Goal: Transaction & Acquisition: Purchase product/service

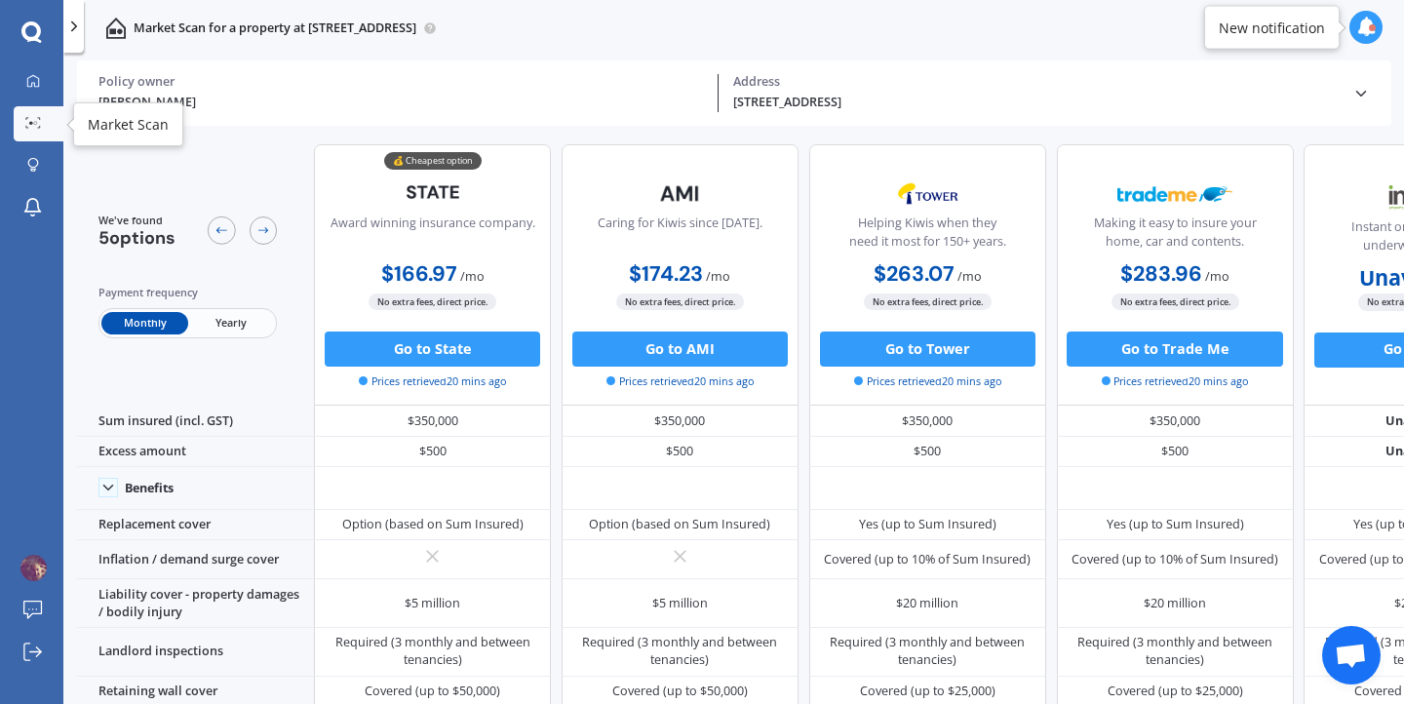
click at [32, 125] on icon at bounding box center [33, 123] width 16 height 12
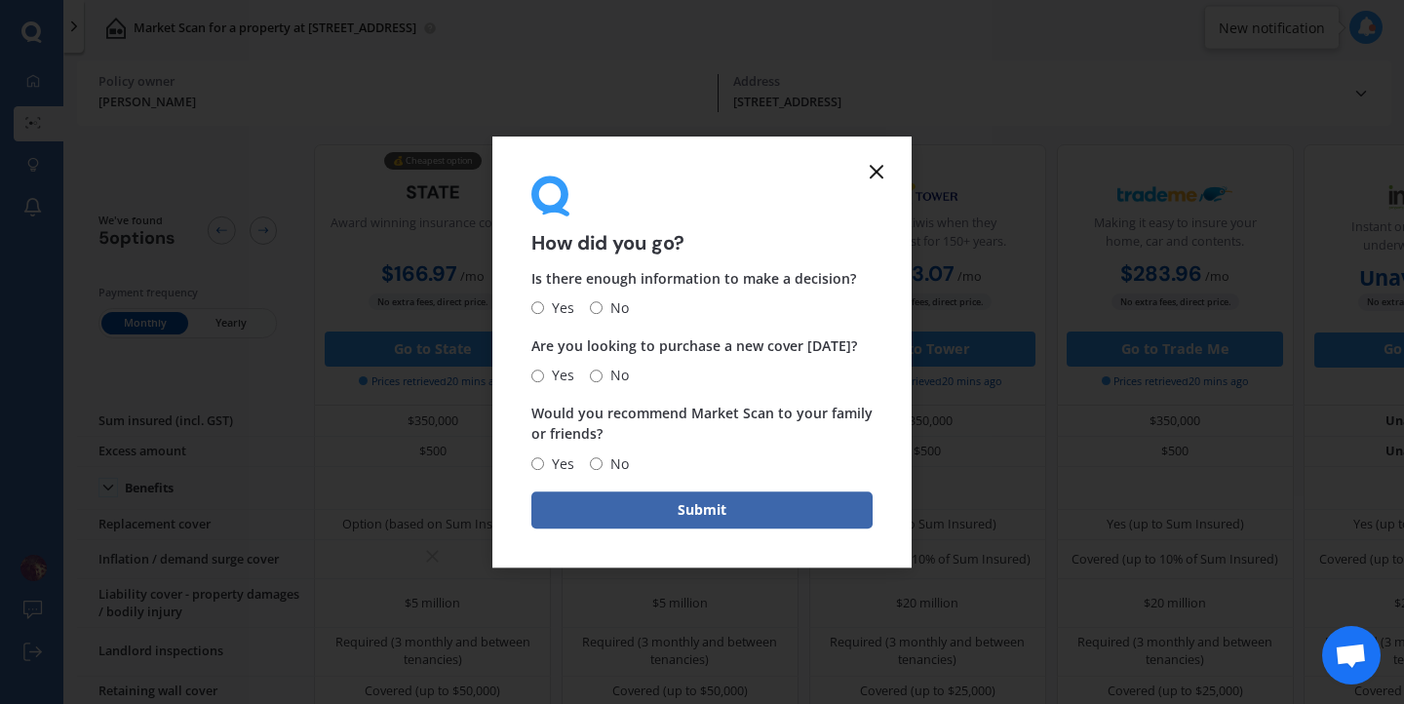
click at [870, 172] on icon at bounding box center [876, 171] width 23 height 23
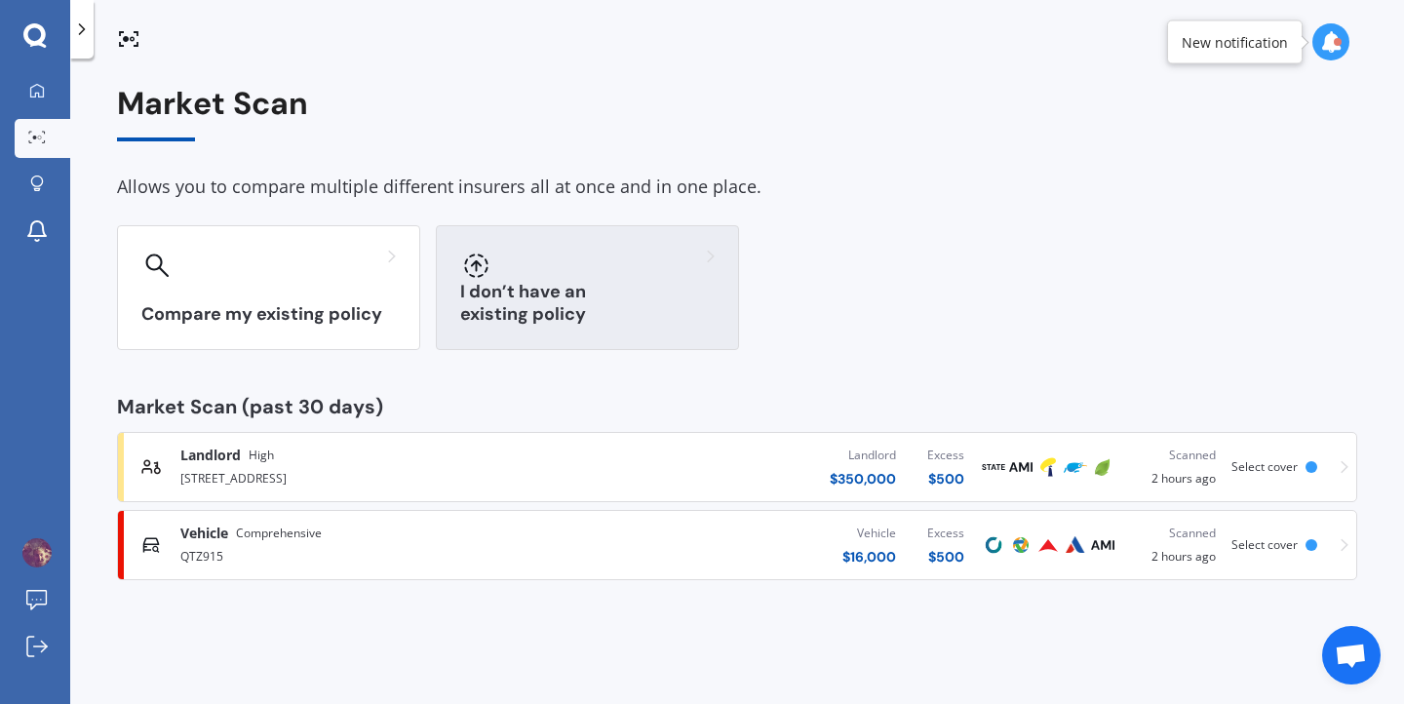
click at [526, 278] on div at bounding box center [587, 265] width 254 height 31
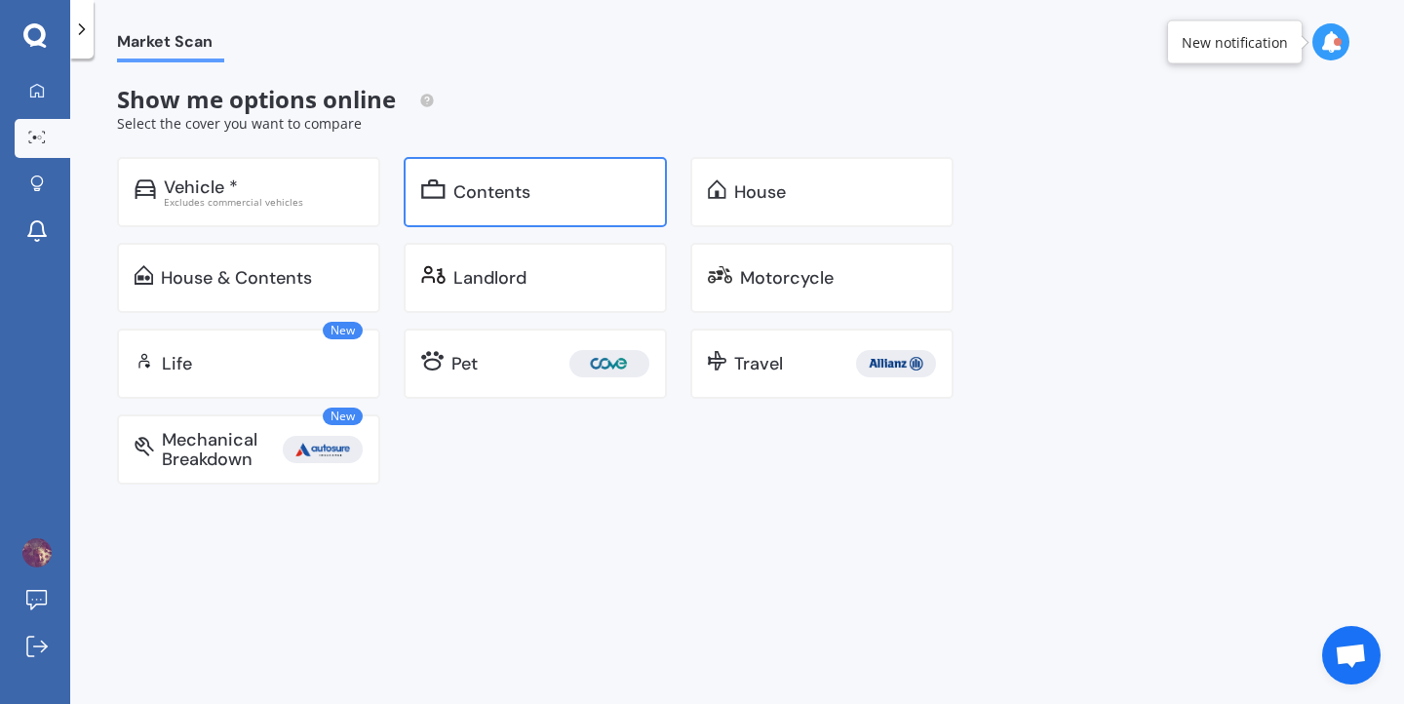
click at [564, 194] on div "Contents" at bounding box center [551, 191] width 196 height 19
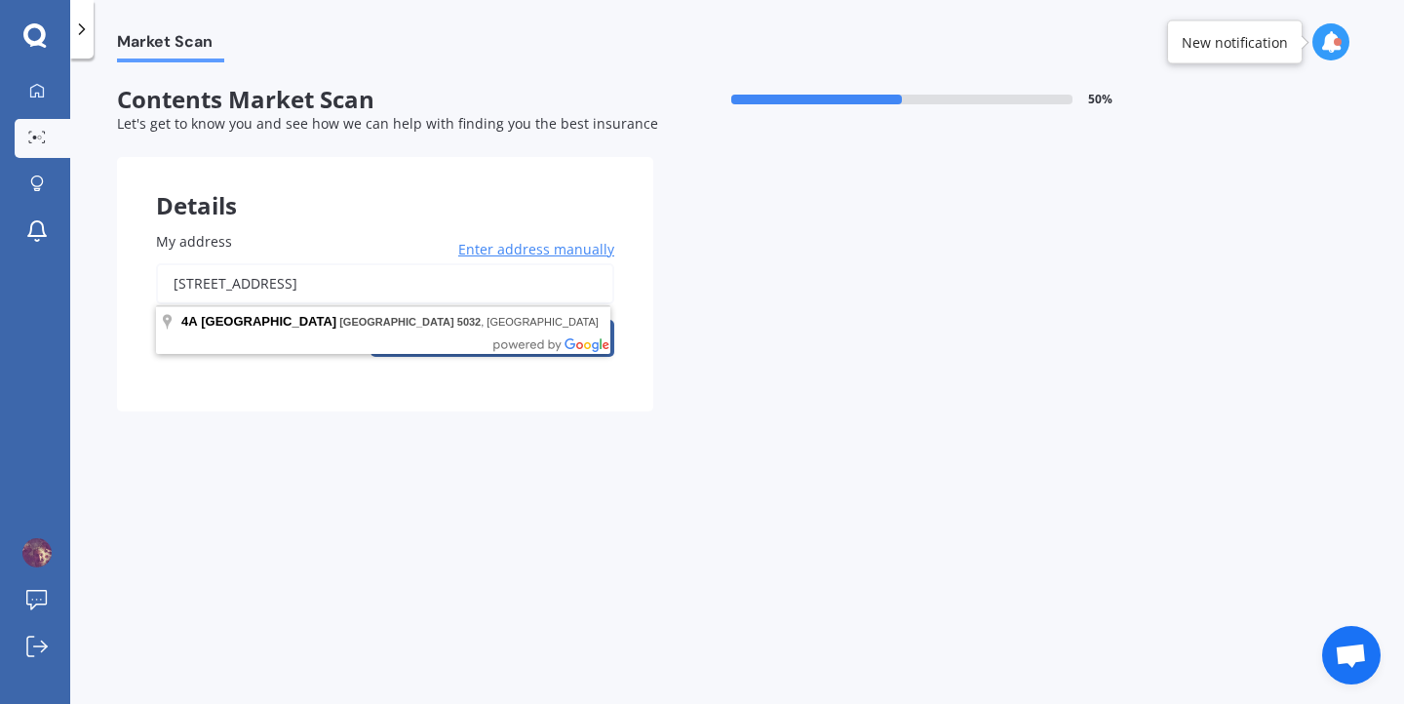
drag, startPoint x: 451, startPoint y: 284, endPoint x: 166, endPoint y: 258, distance: 286.8
click at [166, 258] on div "My address [STREET_ADDRESS] Enter address manually Search" at bounding box center [385, 294] width 458 height 126
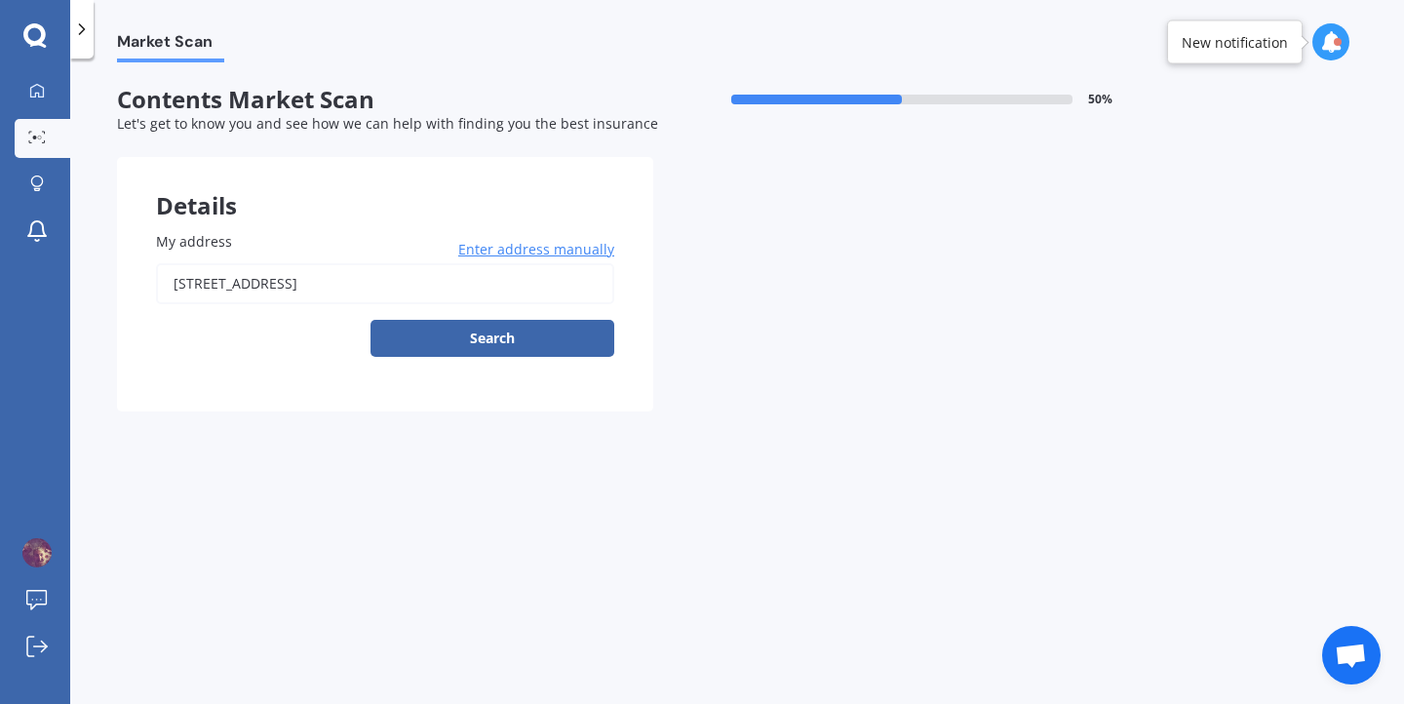
type input "[STREET_ADDRESS]"
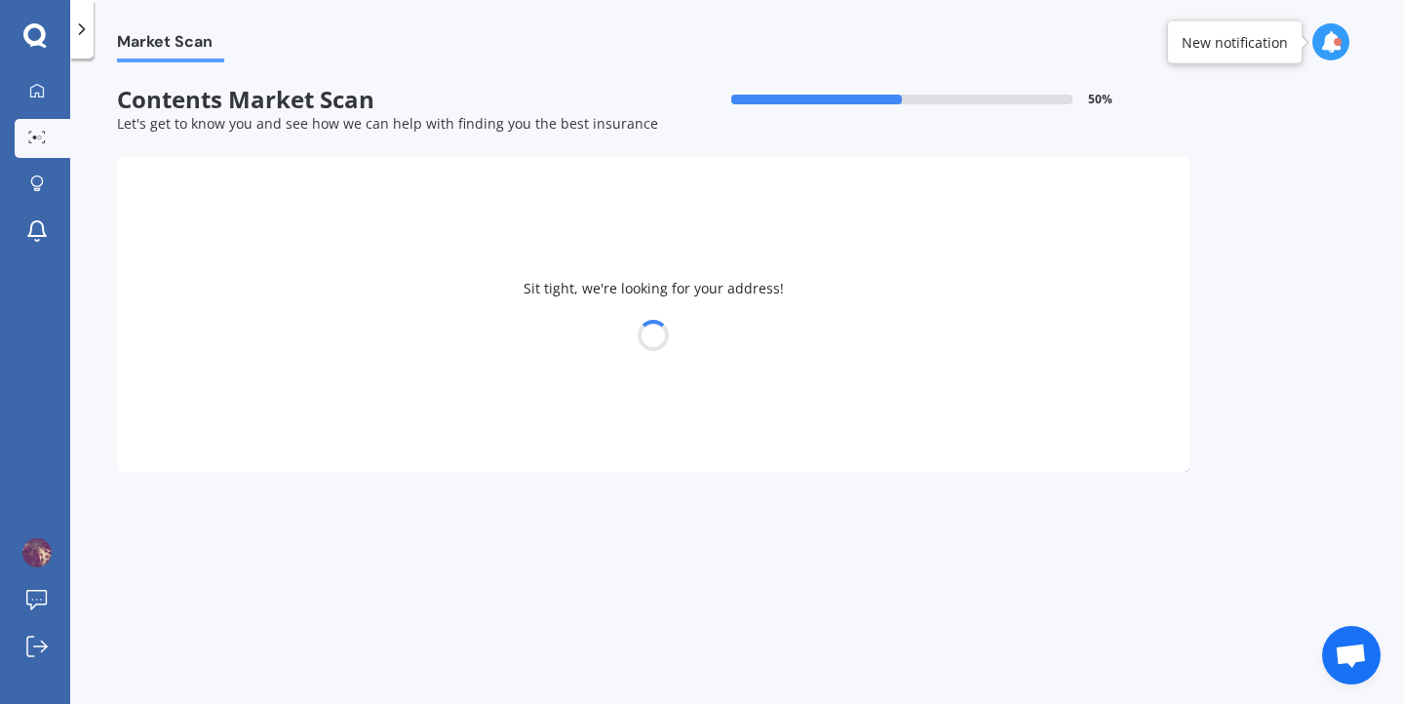
select select "07"
select select "06"
select select "1998"
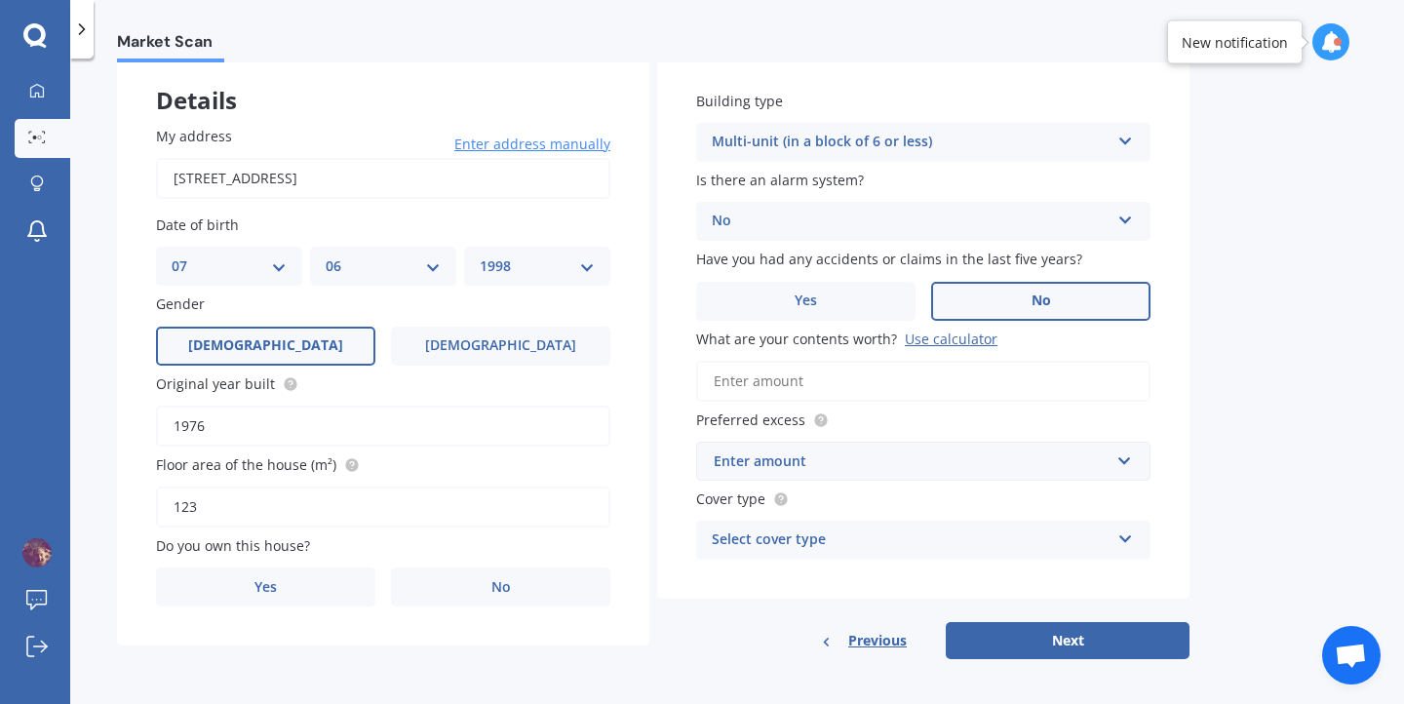
scroll to position [114, 0]
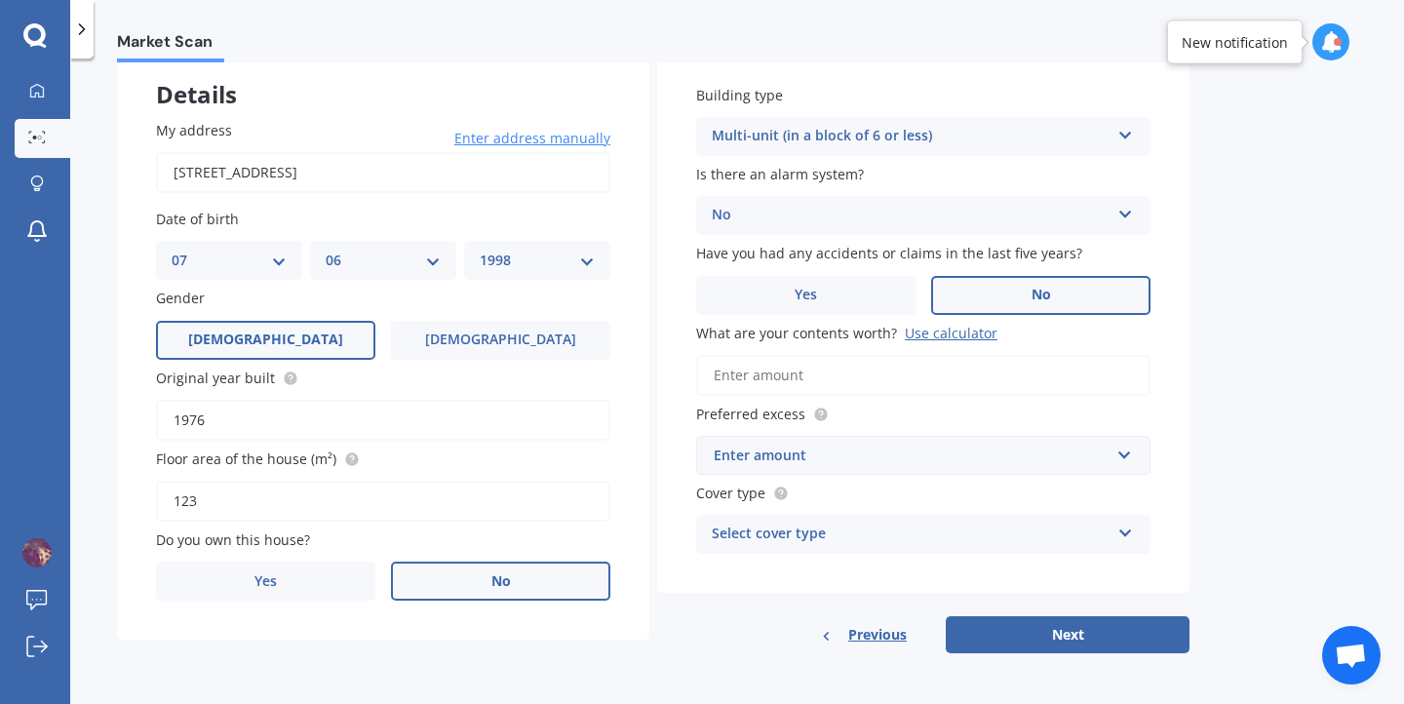
click at [499, 589] on span "No" at bounding box center [500, 581] width 19 height 17
click at [0, 0] on input "No" at bounding box center [0, 0] width 0 height 0
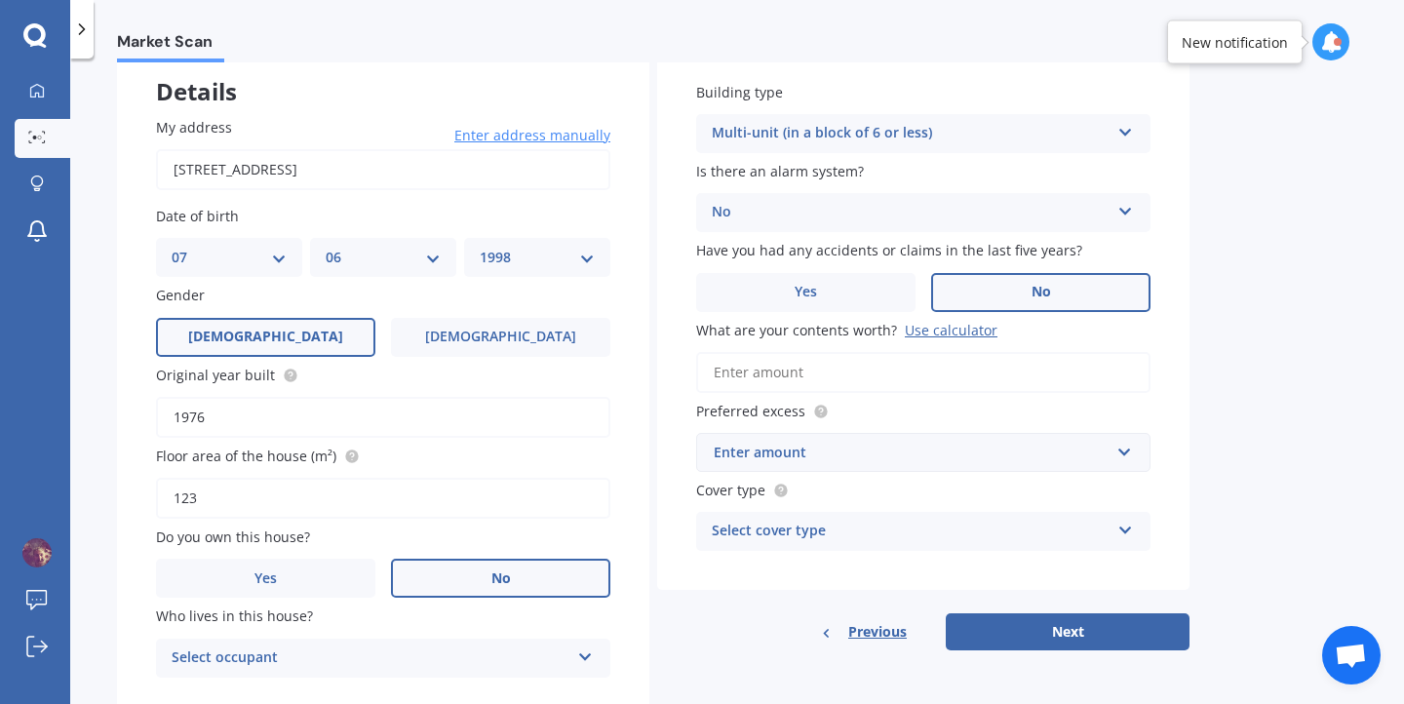
scroll to position [180, 0]
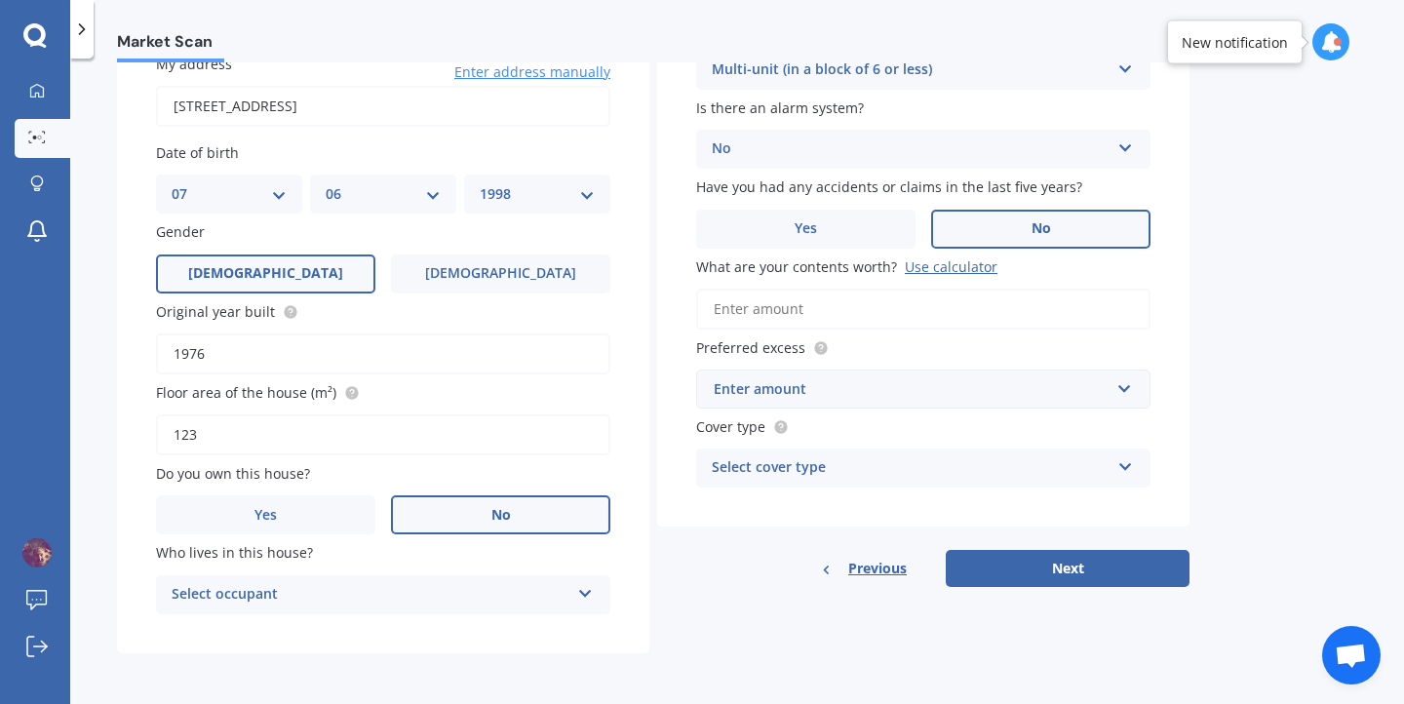
click at [496, 600] on div "Select occupant" at bounding box center [371, 594] width 398 height 23
click at [457, 631] on div "Tenant" at bounding box center [383, 632] width 452 height 35
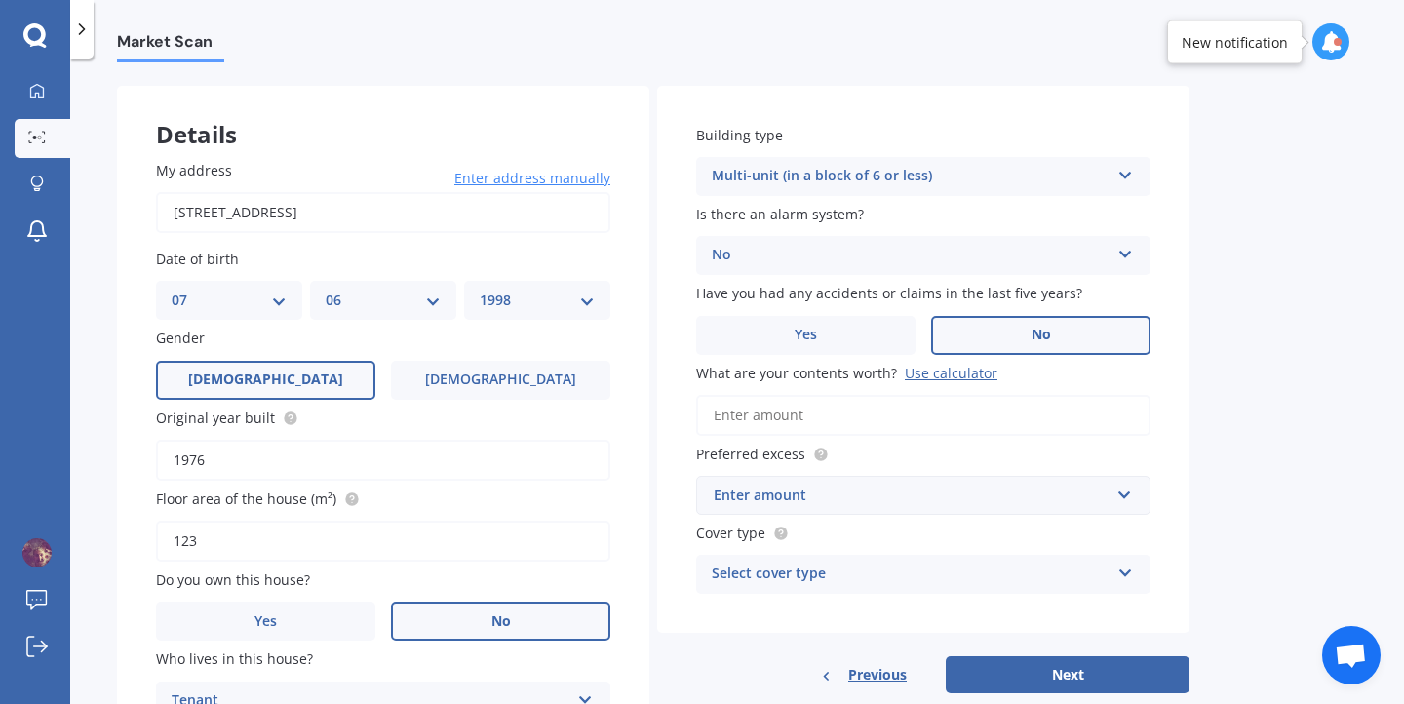
scroll to position [0, 0]
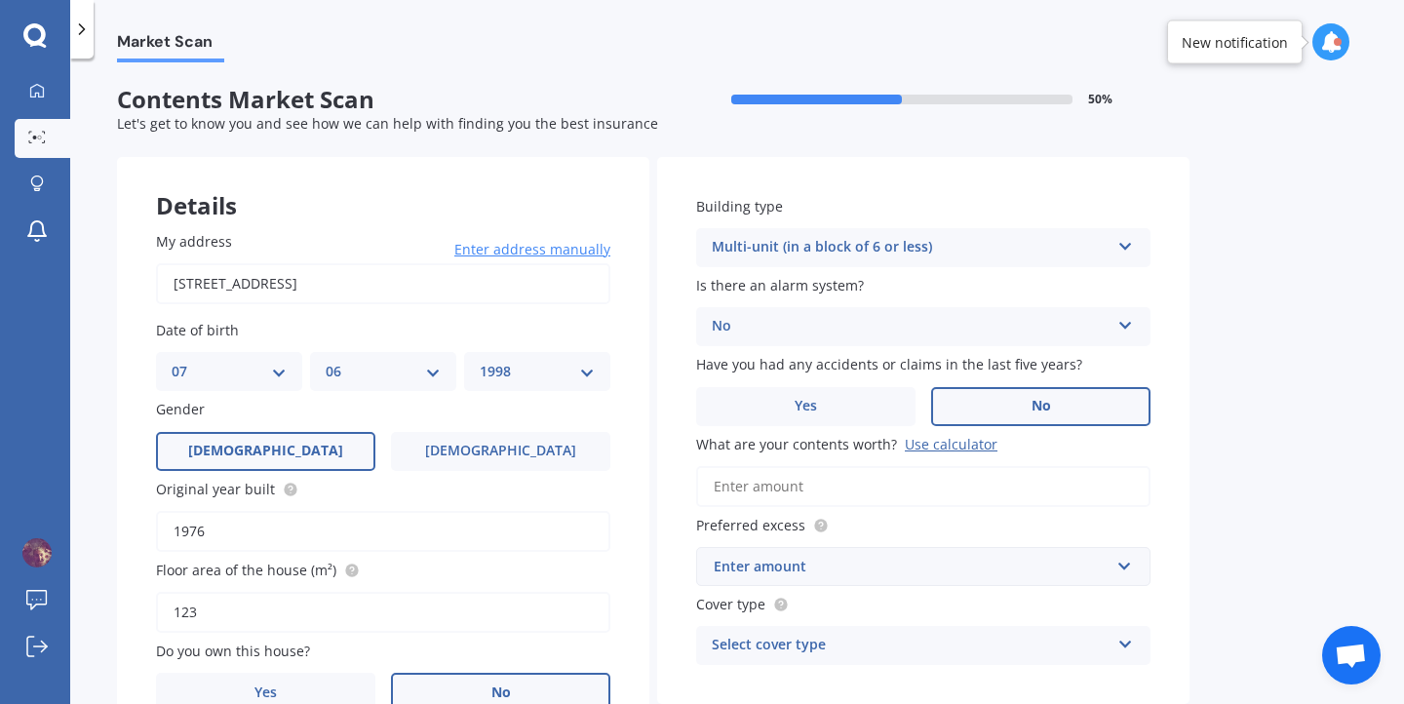
click at [849, 253] on div "Multi-unit (in a block of 6 or less)" at bounding box center [911, 247] width 398 height 23
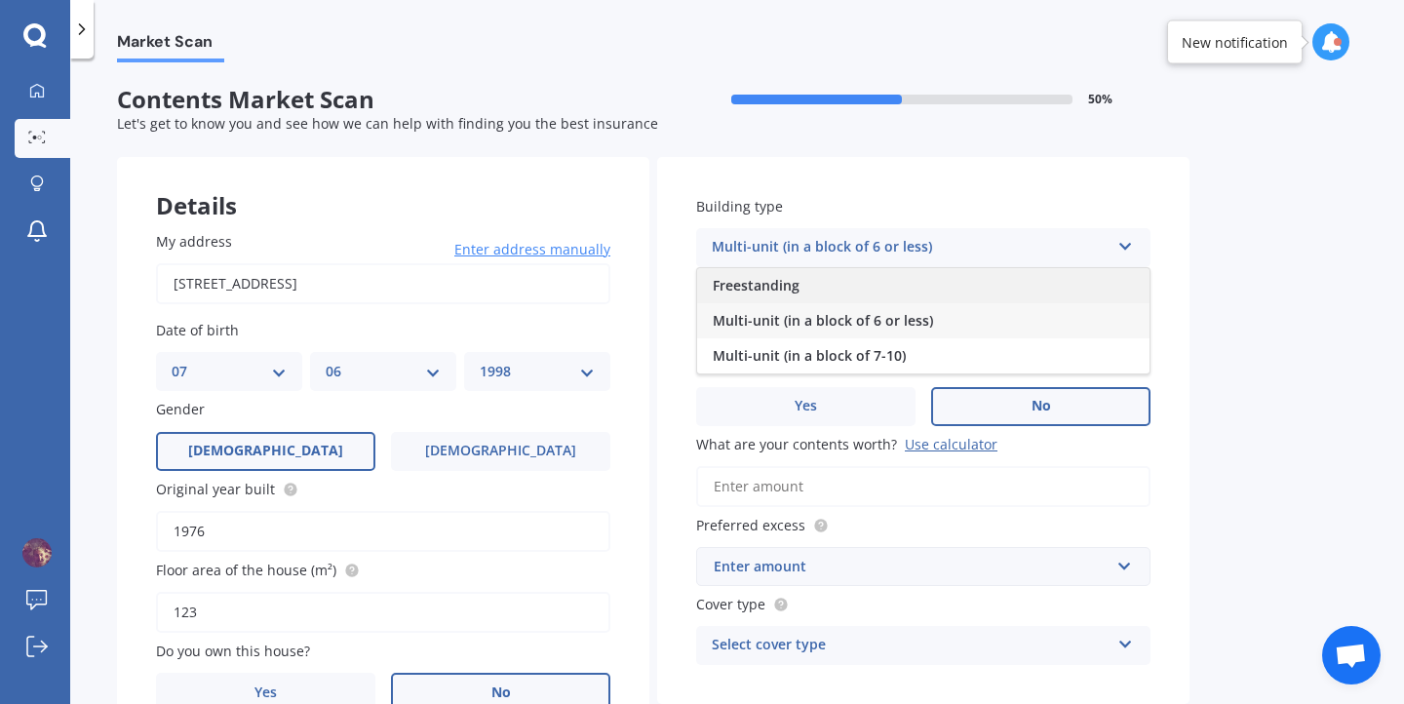
click at [838, 286] on div "Freestanding" at bounding box center [923, 285] width 452 height 35
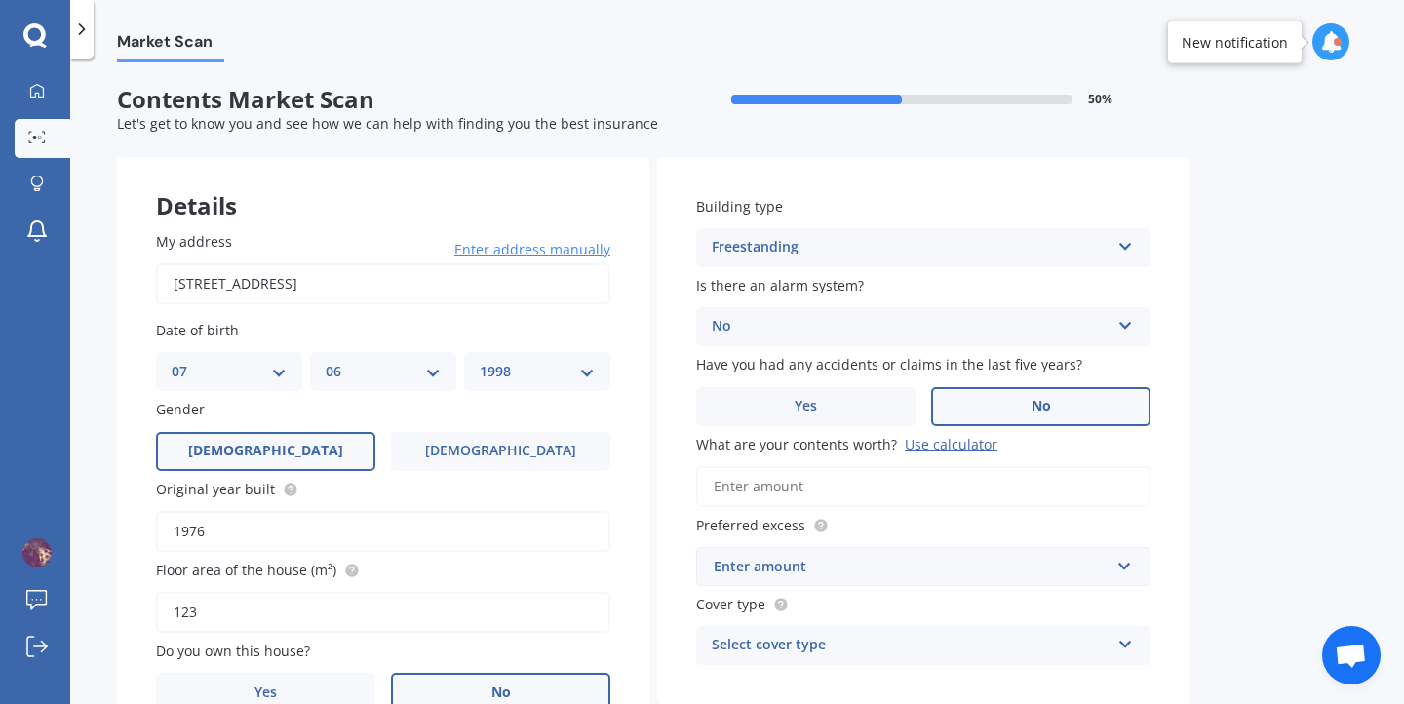
click at [772, 335] on div "No" at bounding box center [911, 326] width 398 height 23
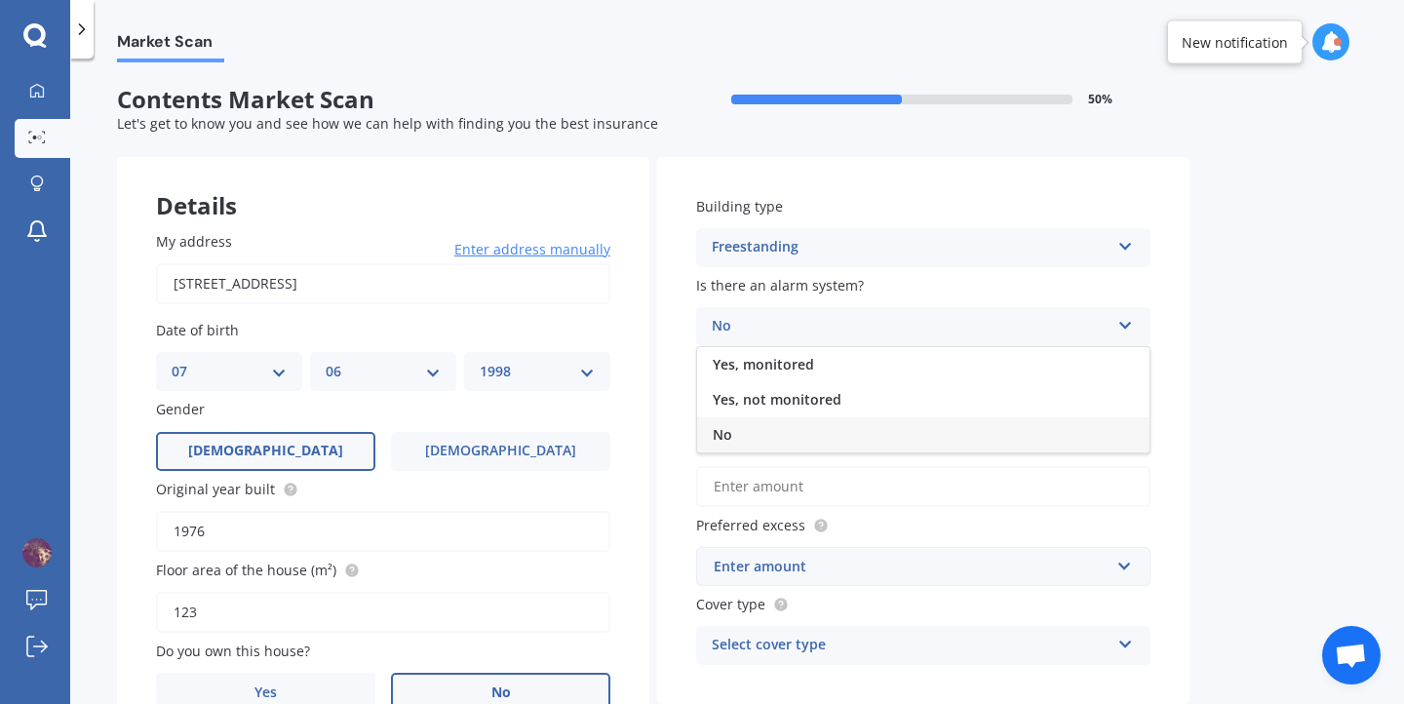
click at [772, 335] on div "No" at bounding box center [911, 326] width 398 height 23
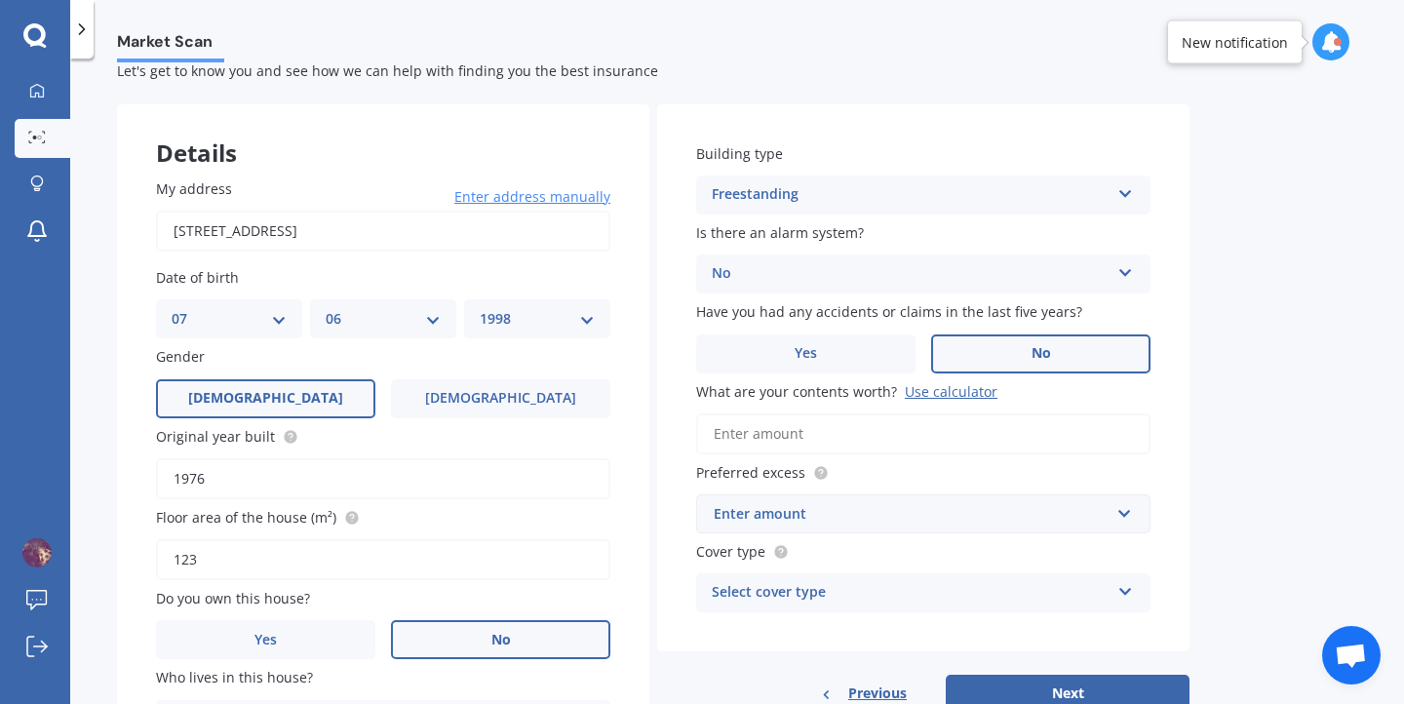
scroll to position [180, 0]
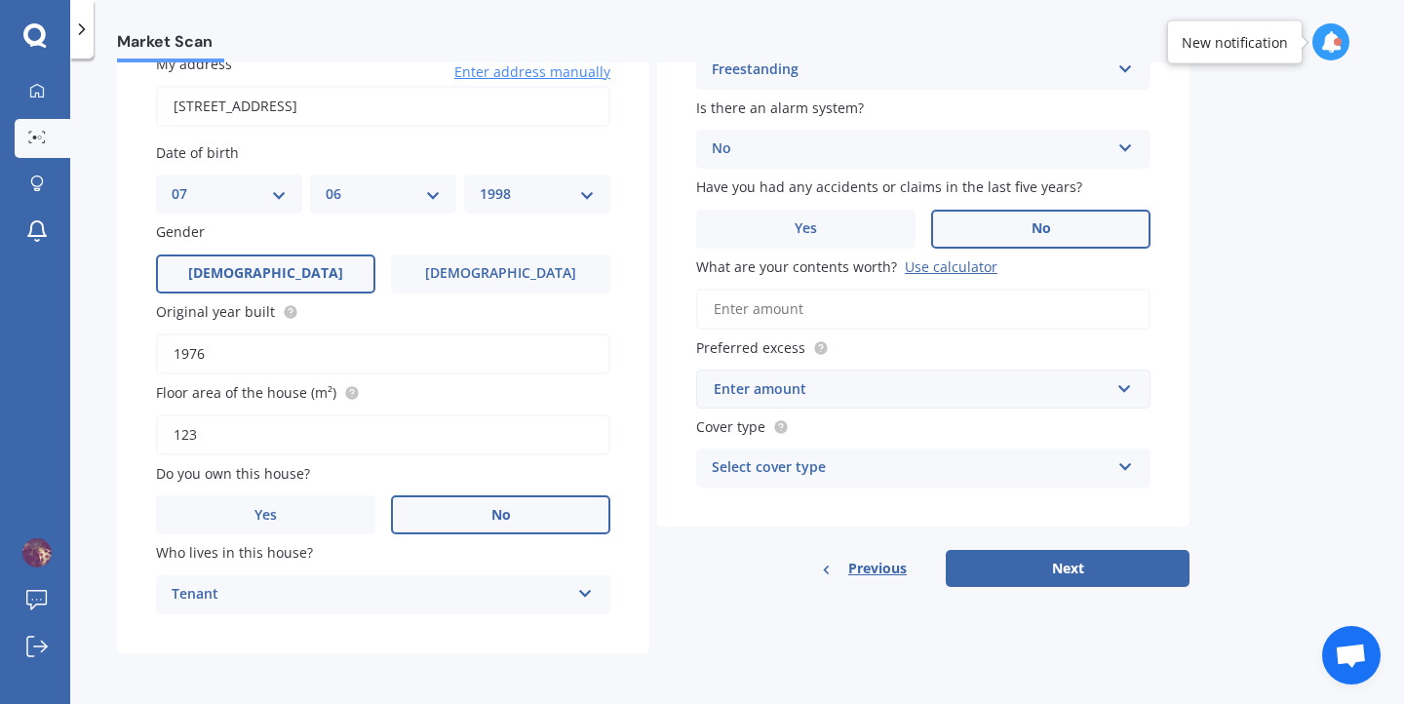
click at [861, 313] on input "What are your contents worth? Use calculator" at bounding box center [923, 309] width 454 height 41
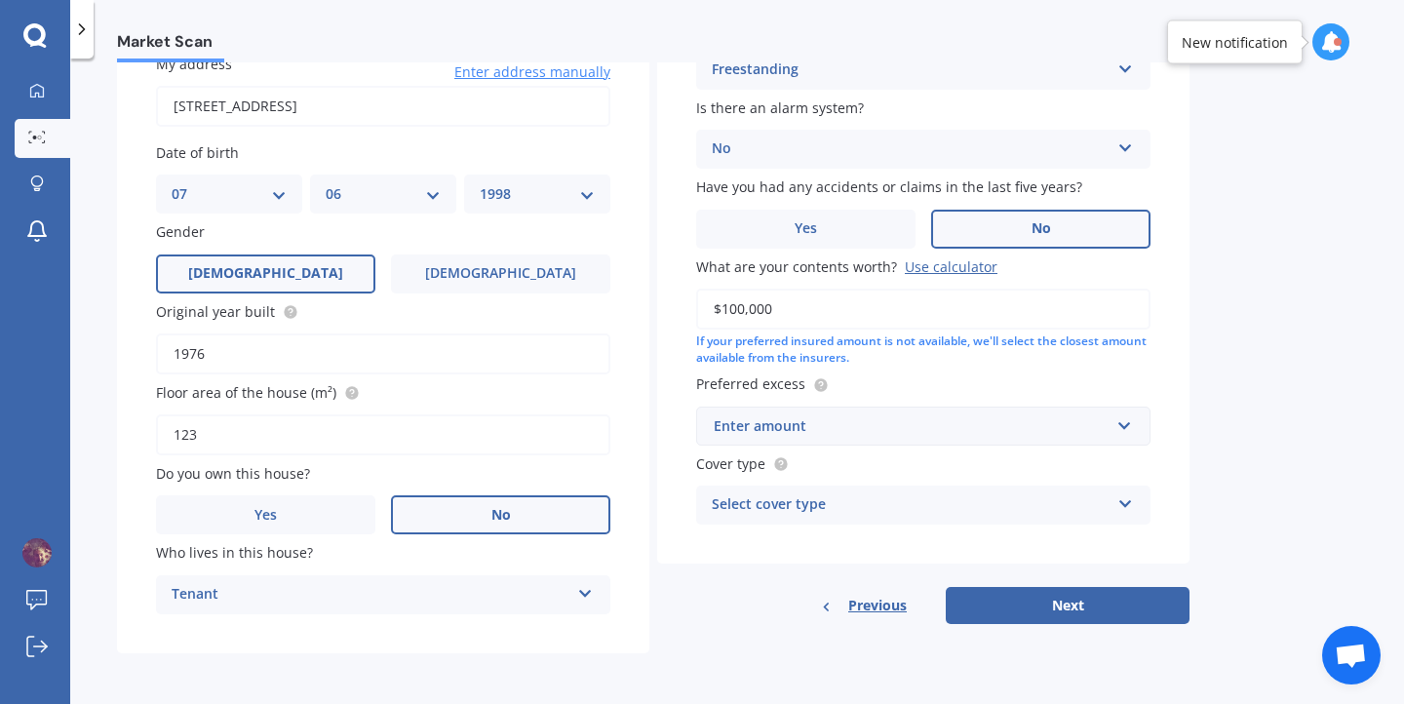
type input "$100,000"
click at [927, 375] on label "Preferred excess" at bounding box center [919, 383] width 447 height 20
click at [853, 423] on div "Enter amount" at bounding box center [912, 425] width 396 height 21
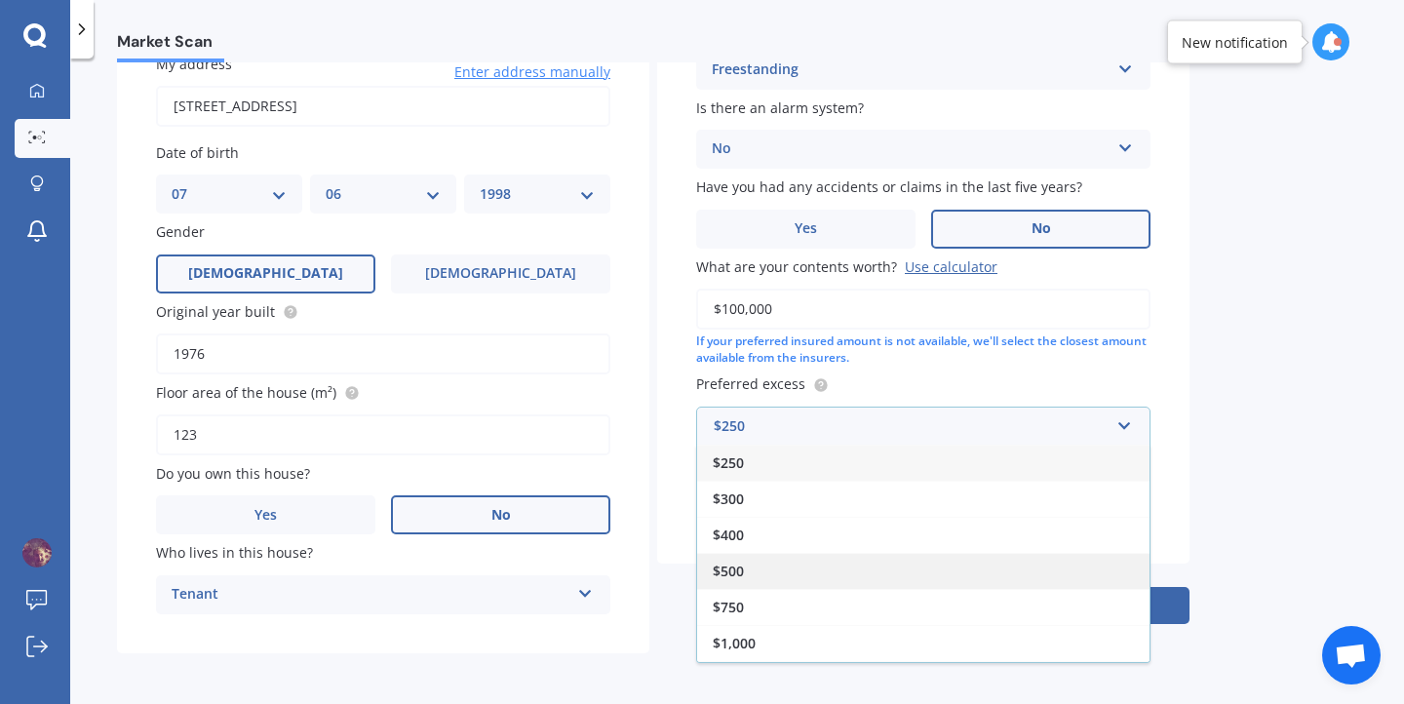
click at [778, 569] on div "$500" at bounding box center [923, 571] width 452 height 36
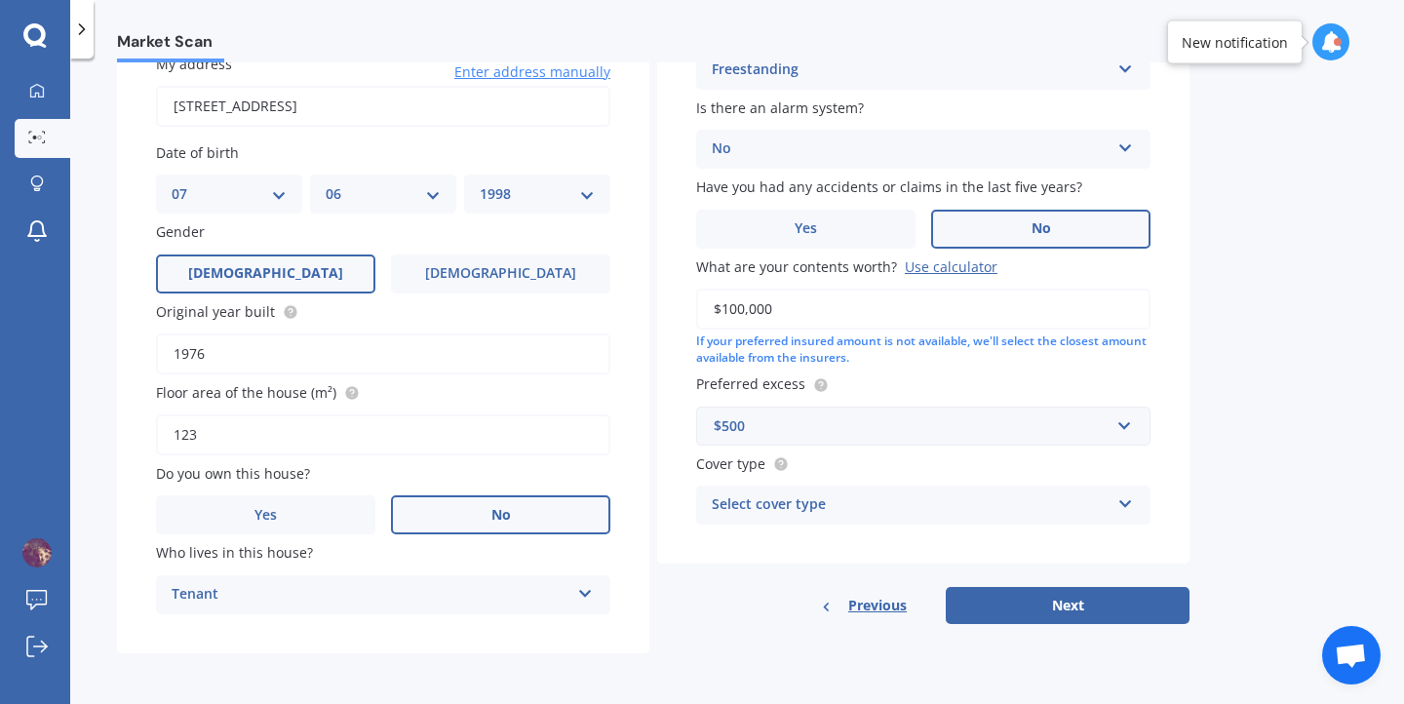
click at [780, 492] on div "Select cover type High Medium Limited" at bounding box center [923, 505] width 454 height 39
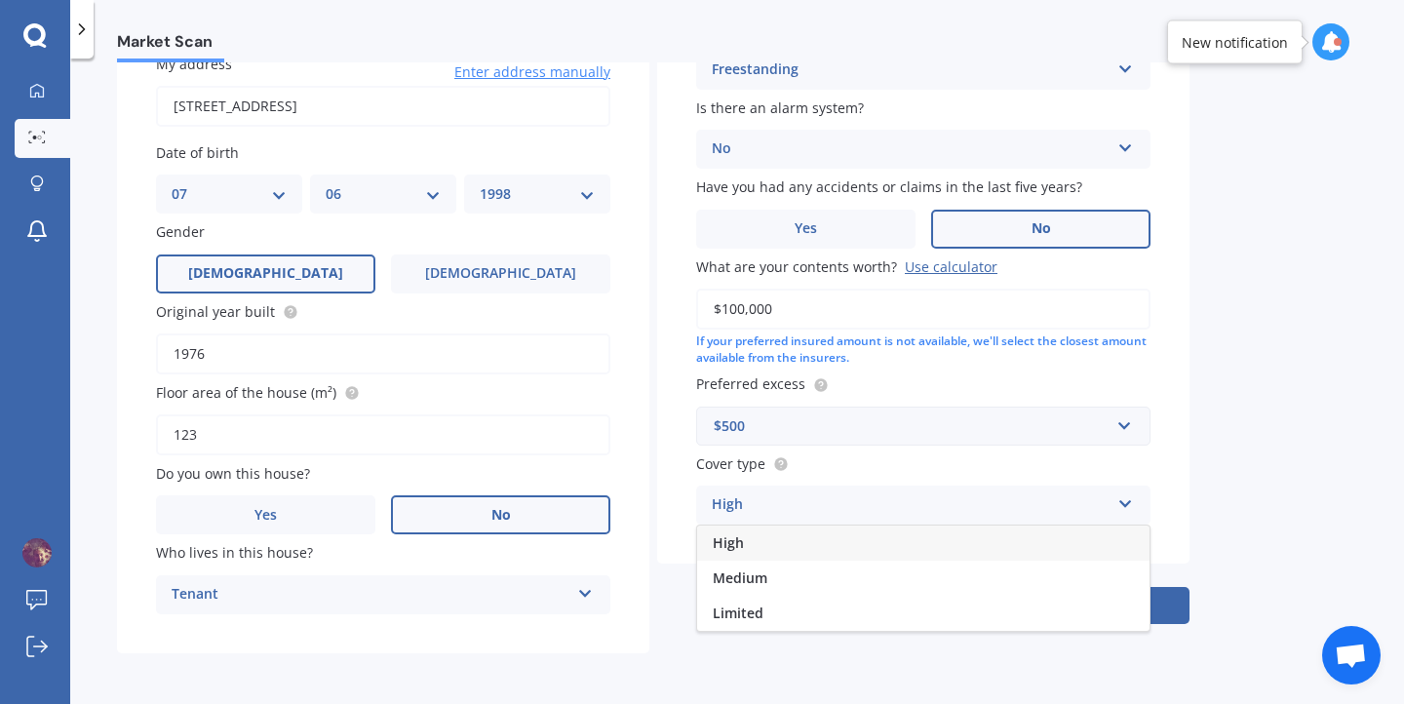
click at [762, 545] on div "High" at bounding box center [923, 542] width 452 height 35
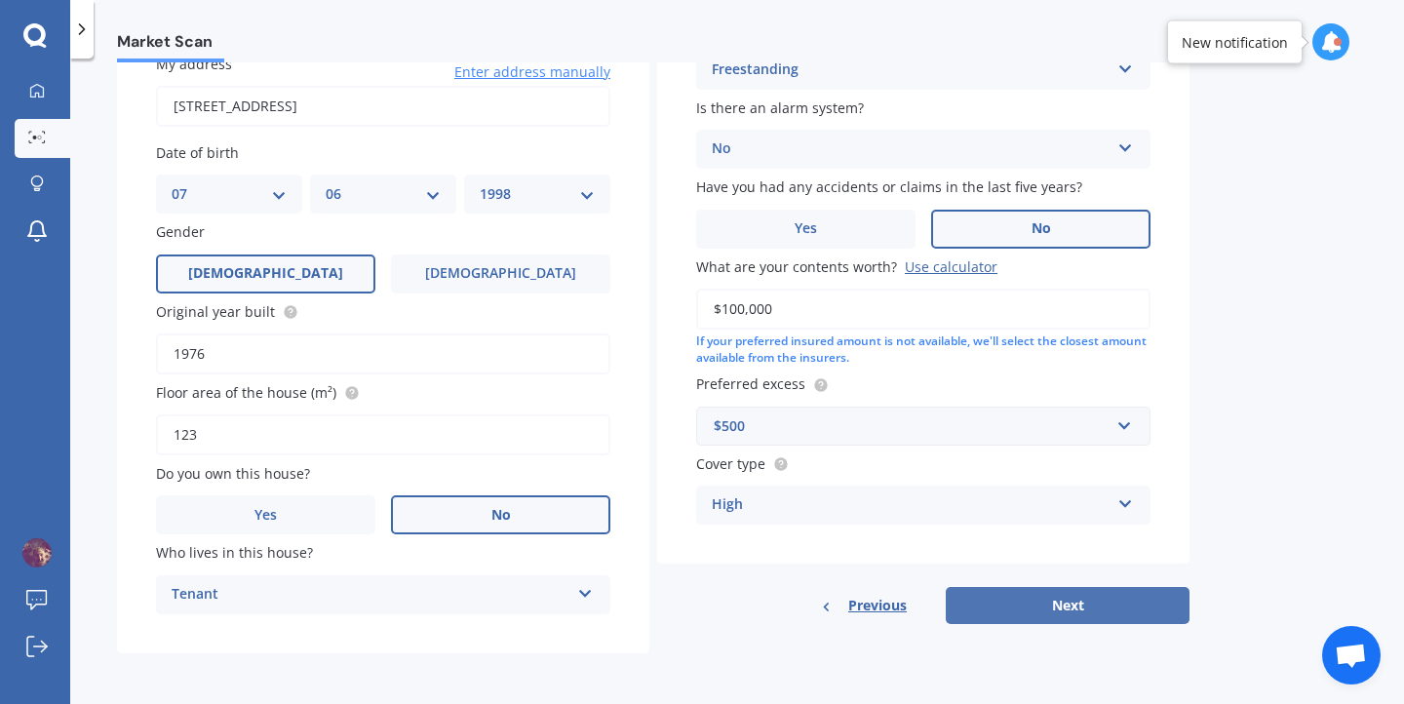
click at [1091, 617] on button "Next" at bounding box center [1068, 605] width 244 height 37
select select "07"
select select "06"
select select "1998"
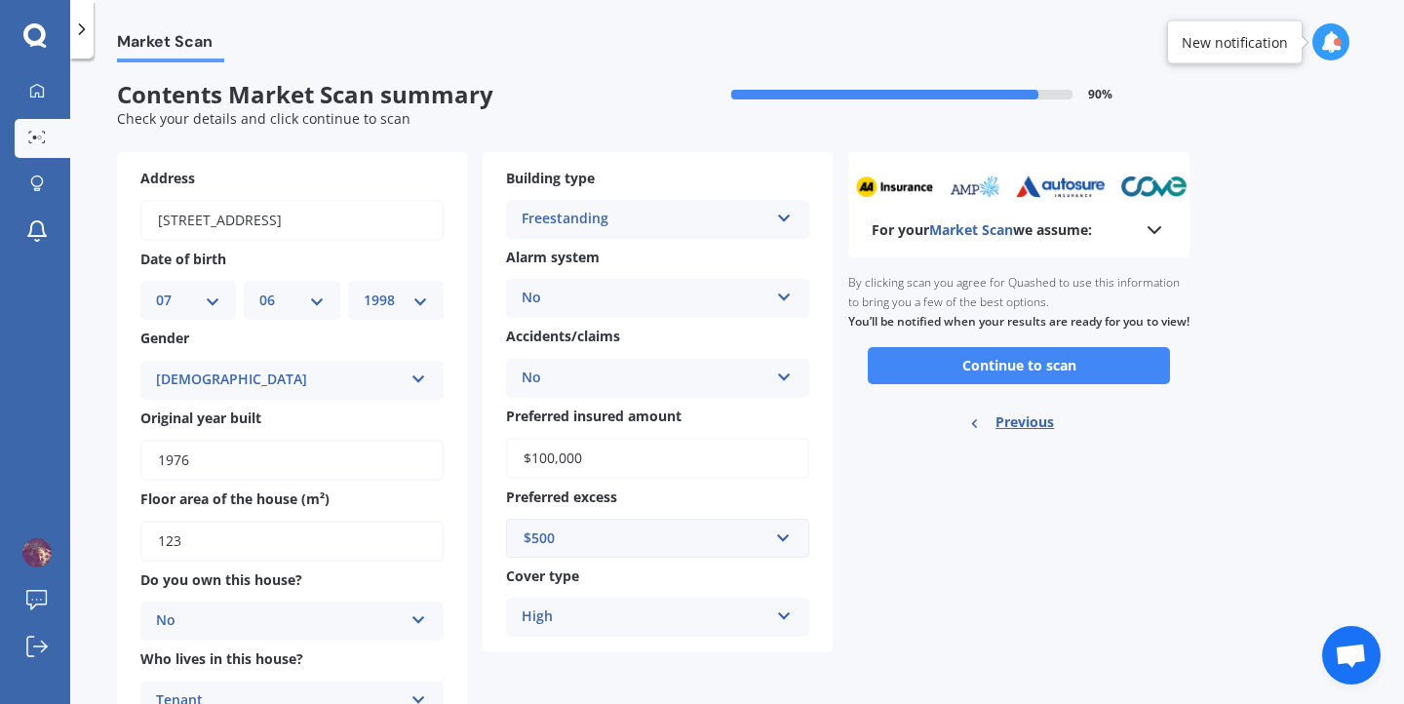
scroll to position [4, 0]
click at [1055, 380] on button "Continue to scan" at bounding box center [1019, 366] width 302 height 37
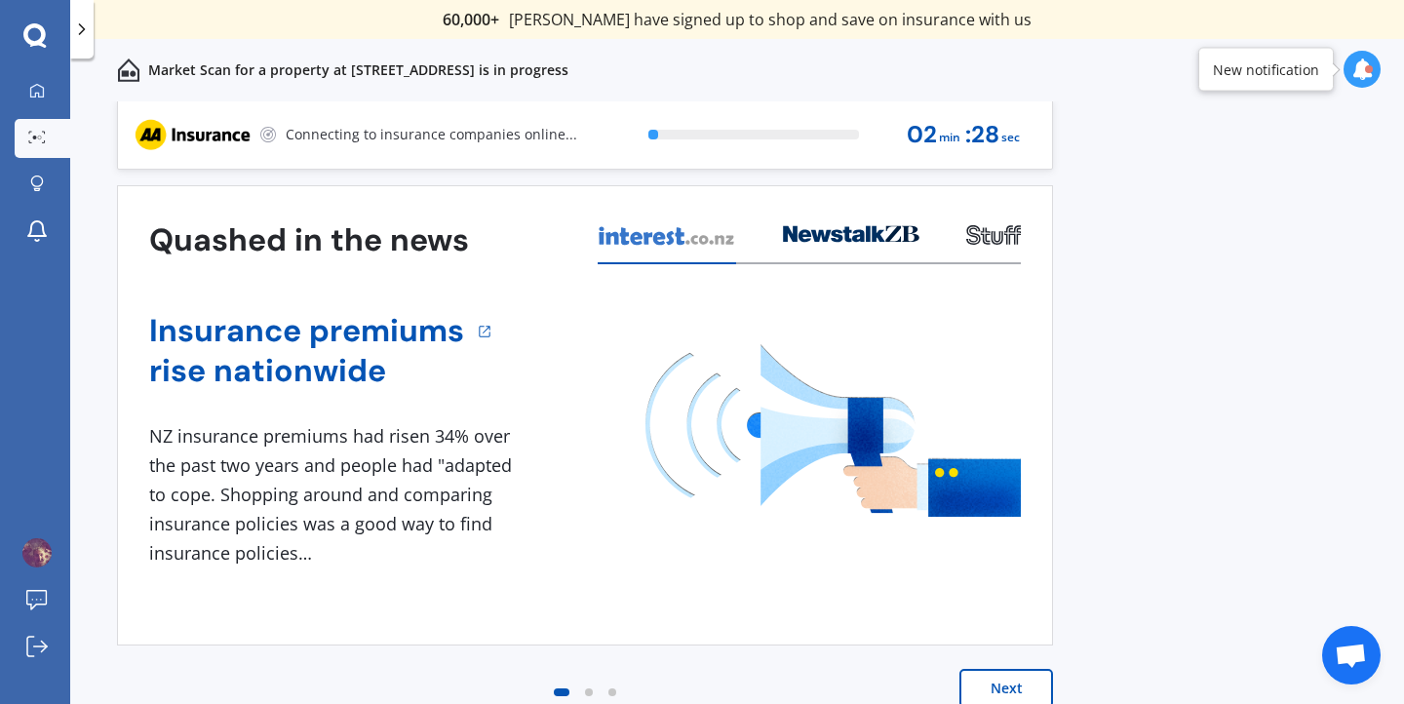
scroll to position [0, 0]
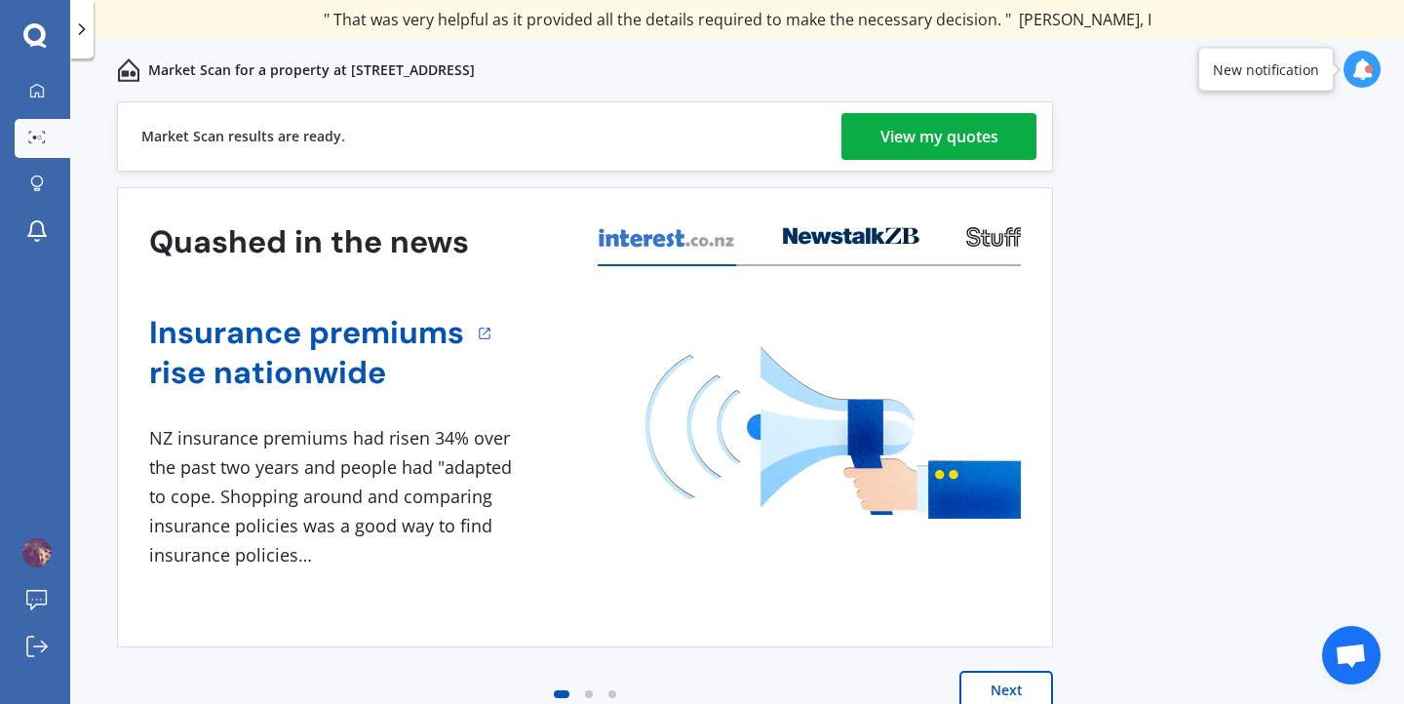
click at [927, 130] on div "View my quotes" at bounding box center [939, 136] width 118 height 47
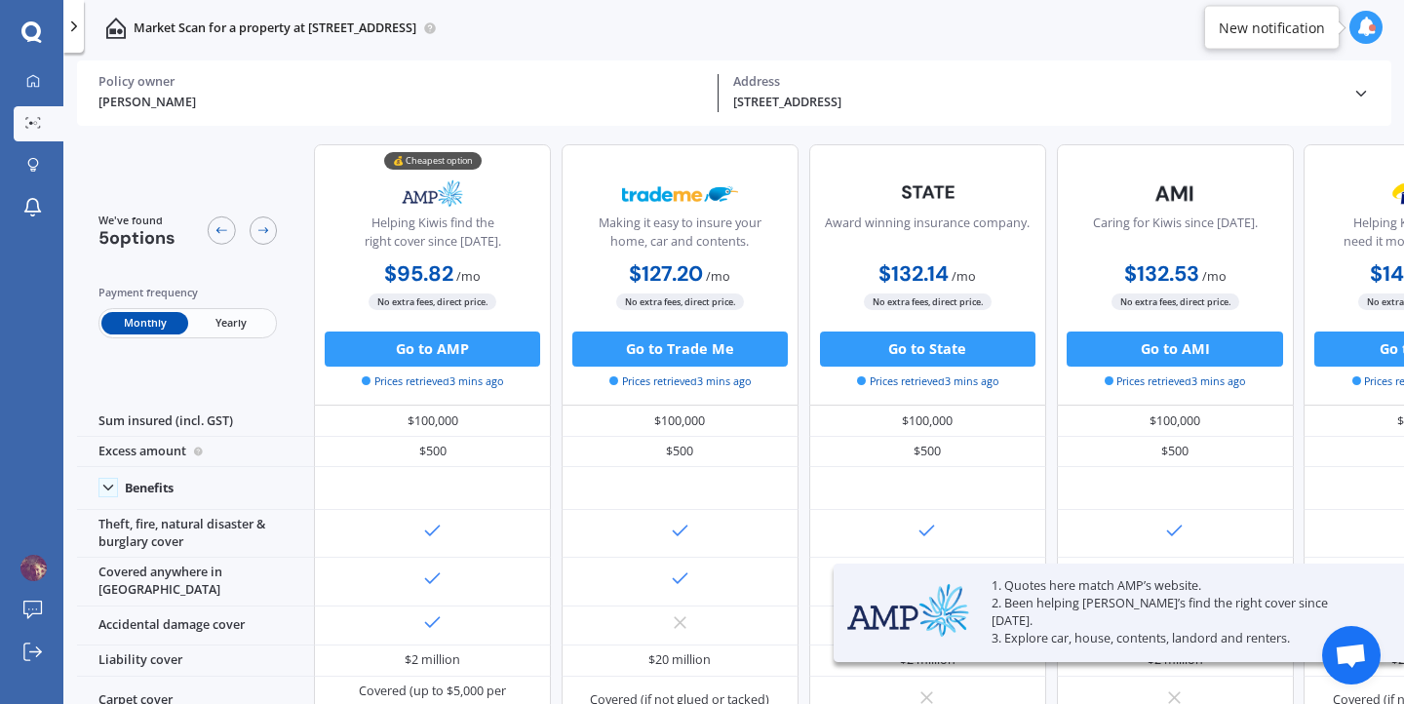
click at [239, 319] on span "Yearly" at bounding box center [231, 323] width 86 height 22
